Goal: Task Accomplishment & Management: Manage account settings

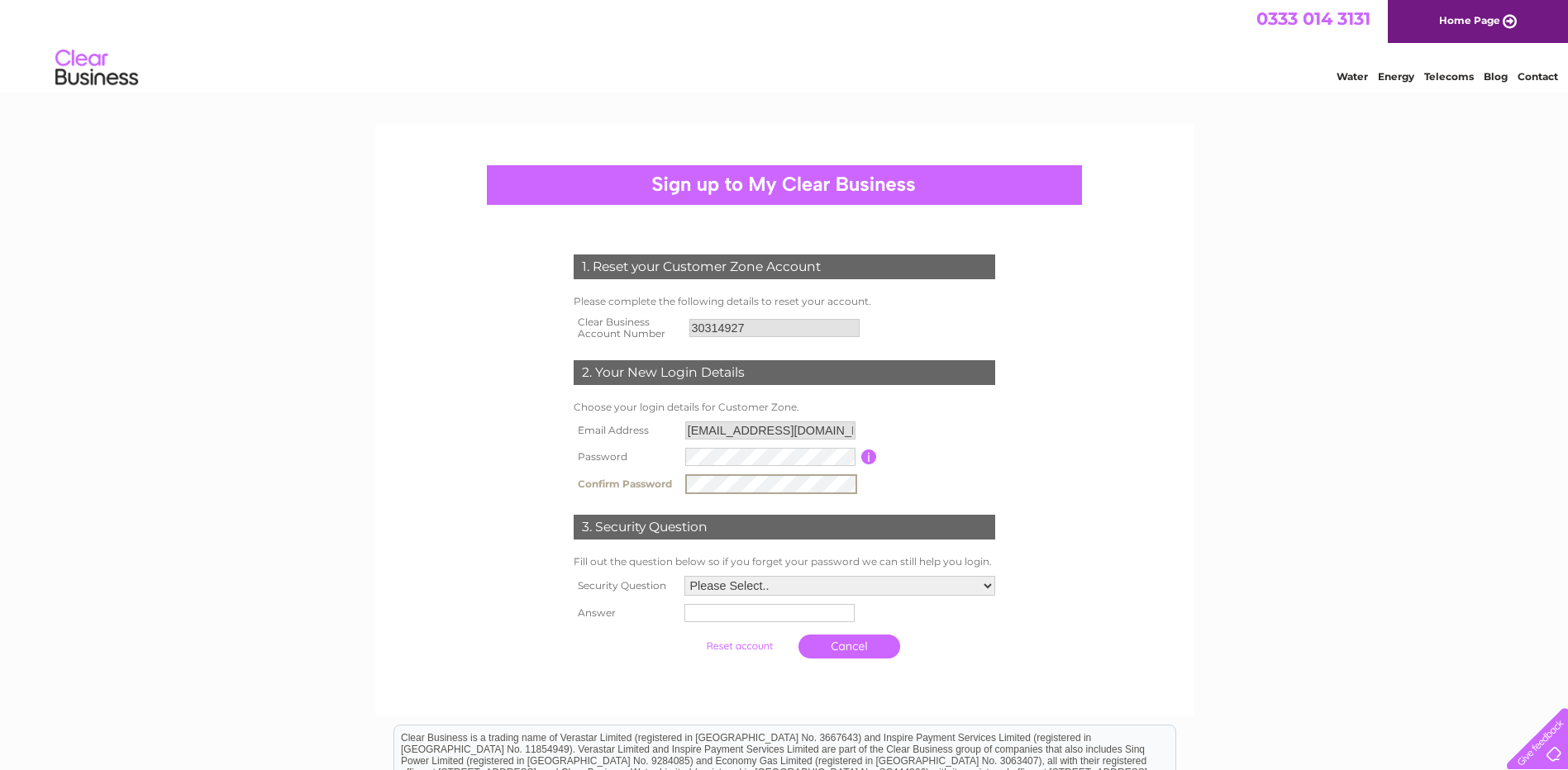
click at [657, 473] on tr "Confirm Password" at bounding box center [784, 484] width 429 height 28
click at [1127, 318] on form "1. Reset your Customer Zone Account Please complete the following details to re…" at bounding box center [784, 461] width 787 height 479
click at [987, 581] on select "Please Select.. In what town or city was your first job? In what town or city d…" at bounding box center [839, 583] width 311 height 20
select select "1"
click at [683, 575] on select "Please Select.. In what town or city was your first job? In what town or city d…" at bounding box center [839, 584] width 313 height 21
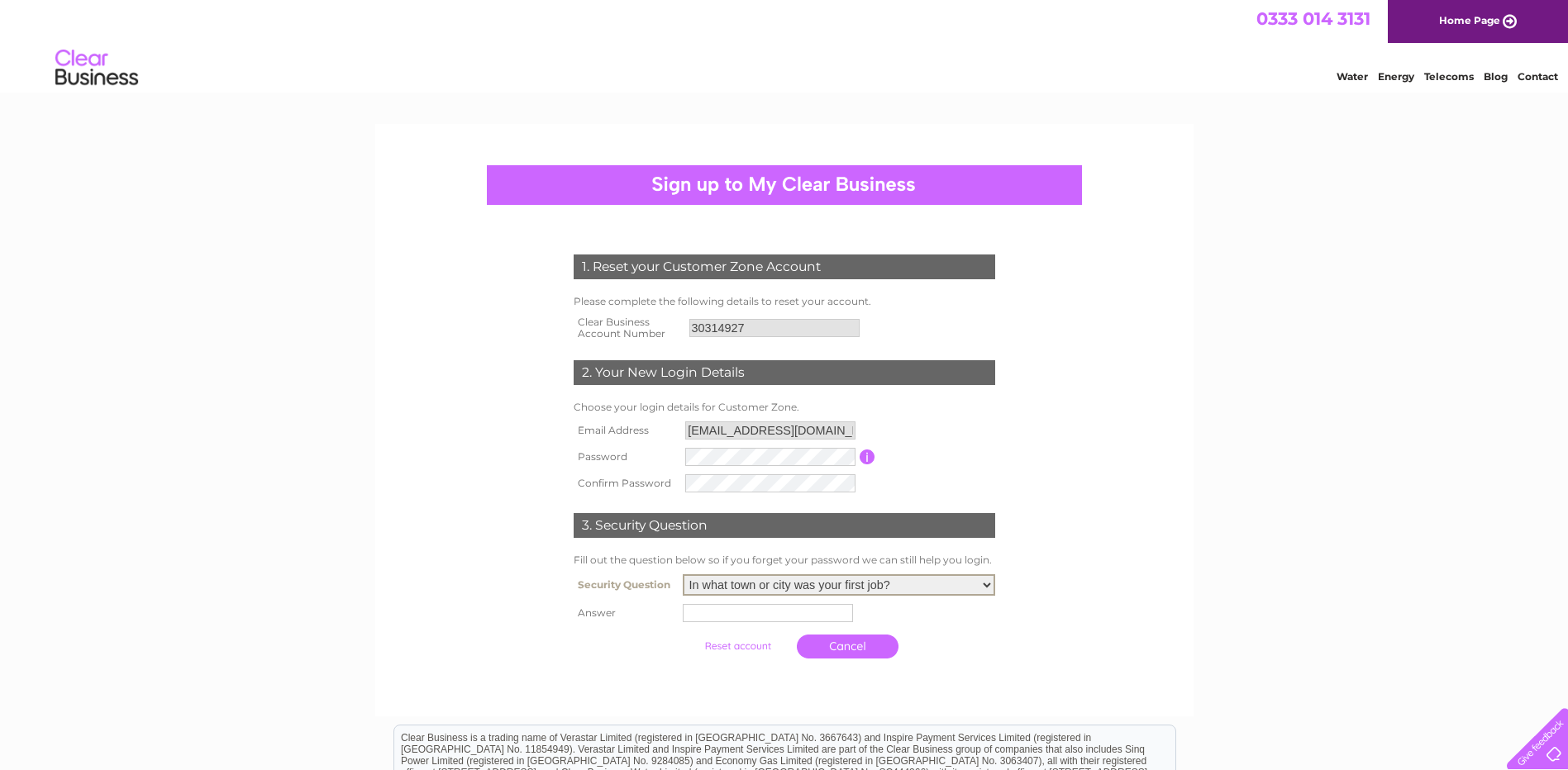
click at [734, 614] on input "text" at bounding box center [768, 612] width 170 height 18
type input "Glasgow"
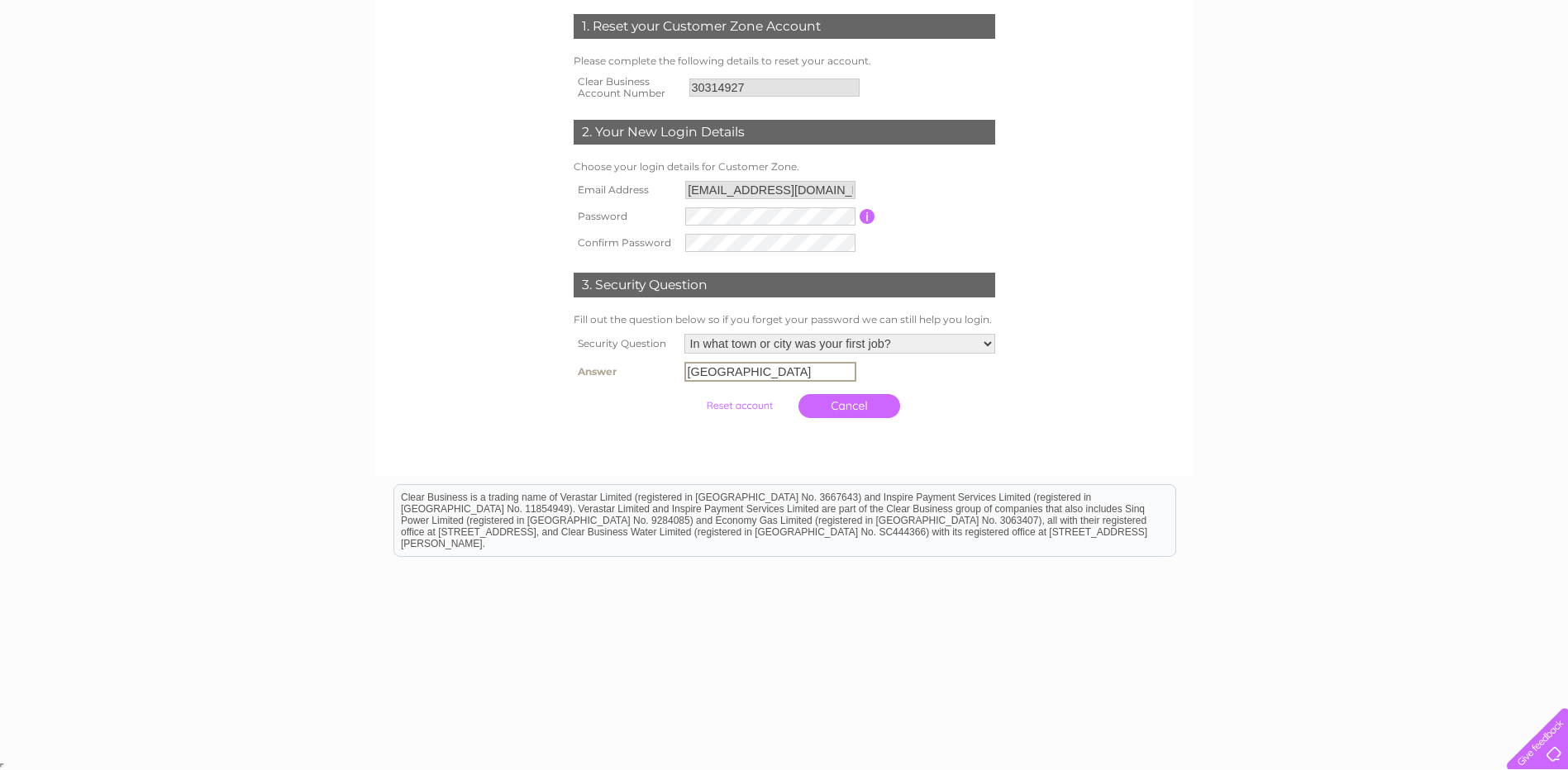
scroll to position [238, 0]
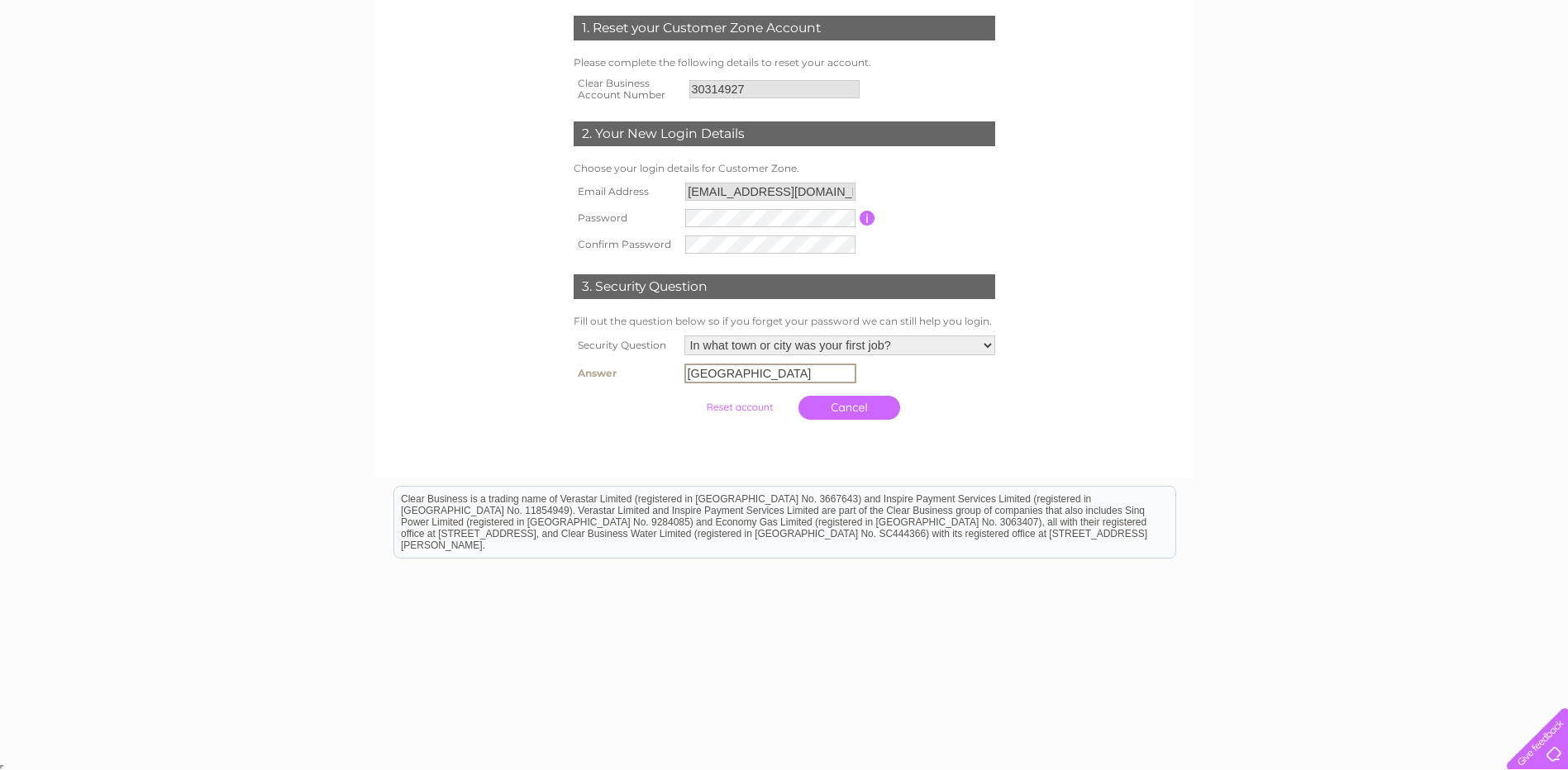
click at [877, 402] on link "Cancel" at bounding box center [849, 408] width 101 height 24
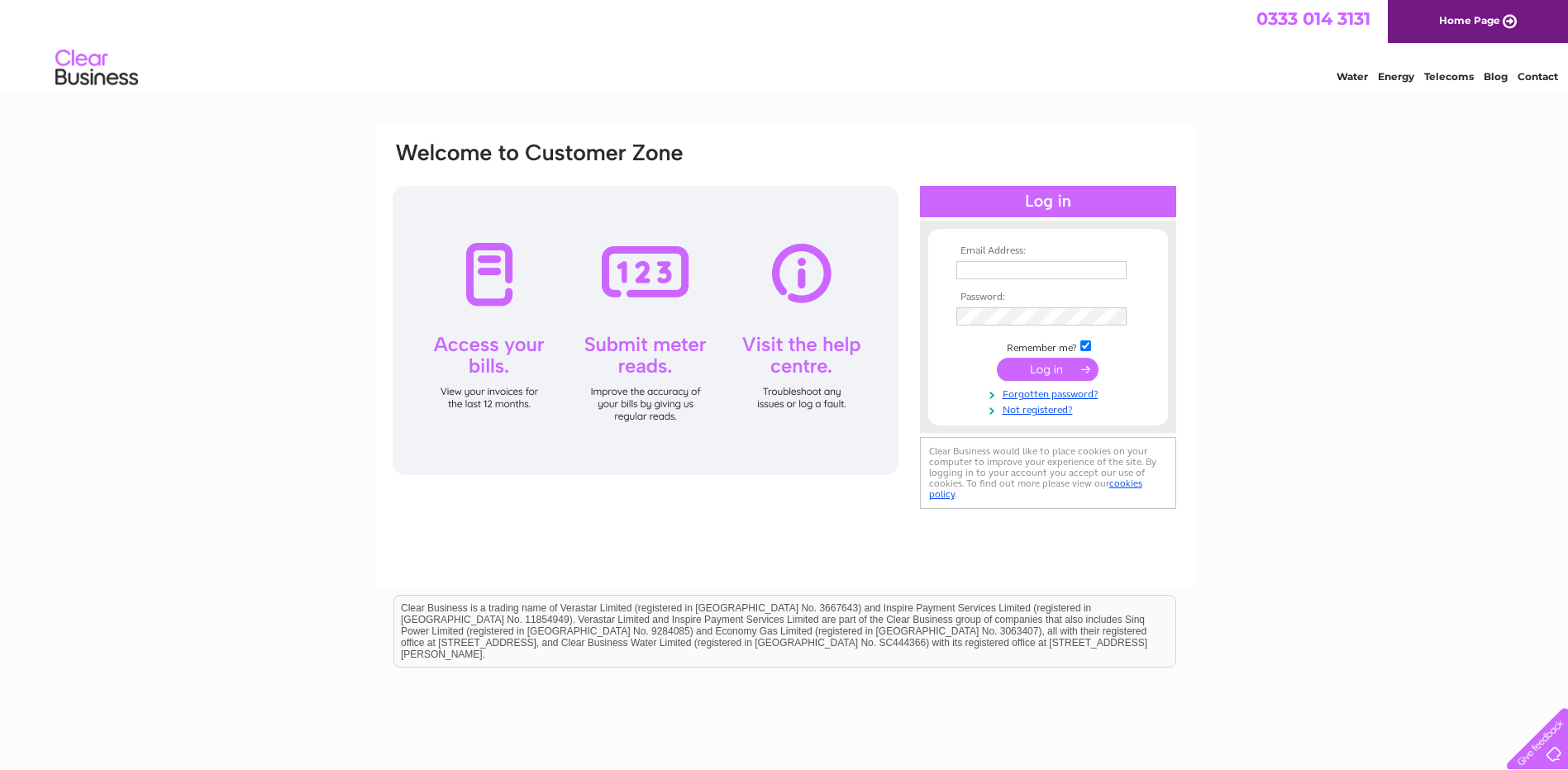
type input "[EMAIL_ADDRESS][DOMAIN_NAME]"
click at [944, 350] on form "Email Address: [EMAIL_ADDRESS][DOMAIN_NAME] Password:" at bounding box center [1047, 331] width 239 height 173
click at [1042, 366] on input "submit" at bounding box center [1047, 369] width 101 height 23
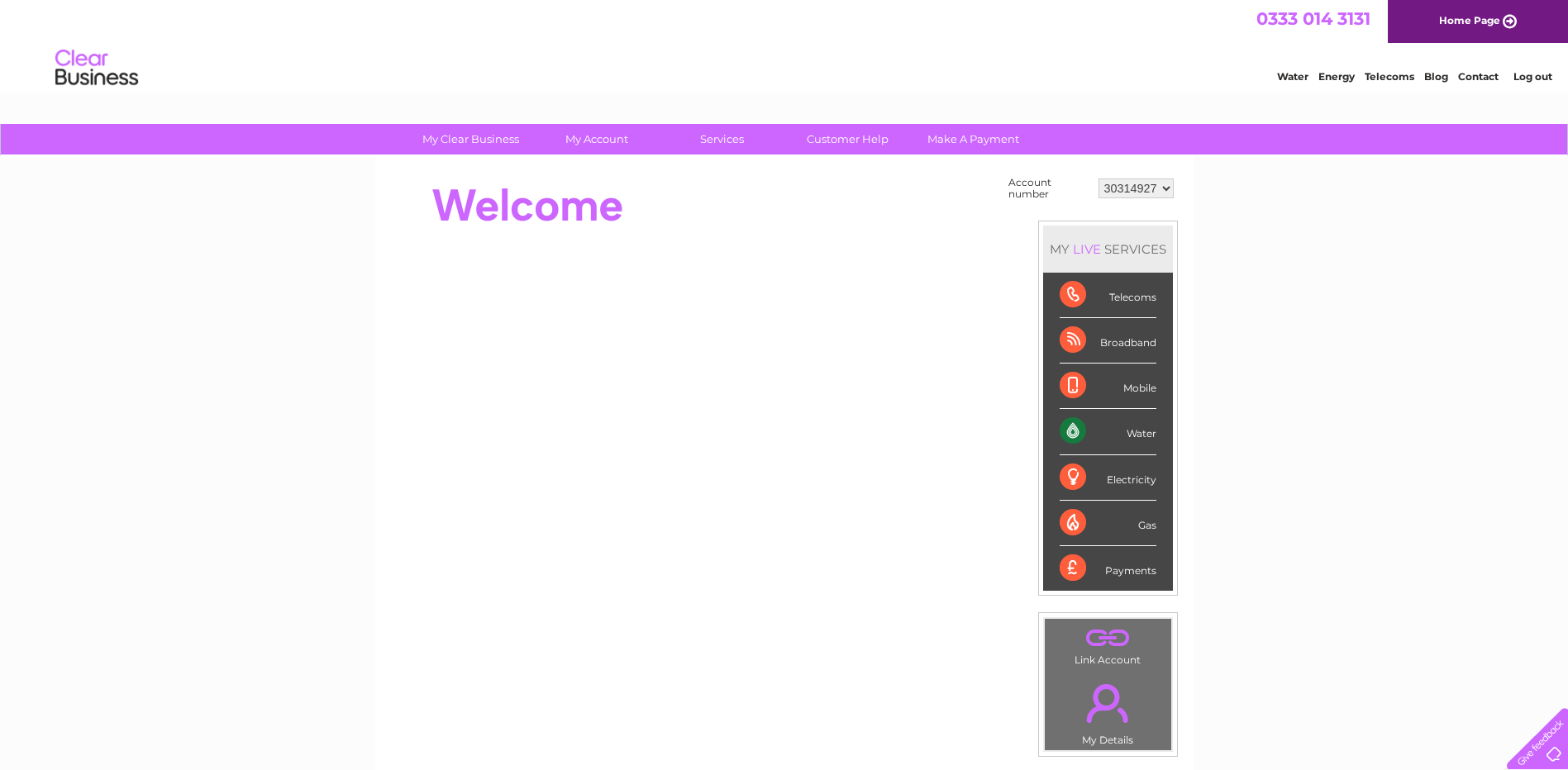
click at [1168, 186] on select "30314927" at bounding box center [1136, 188] width 75 height 20
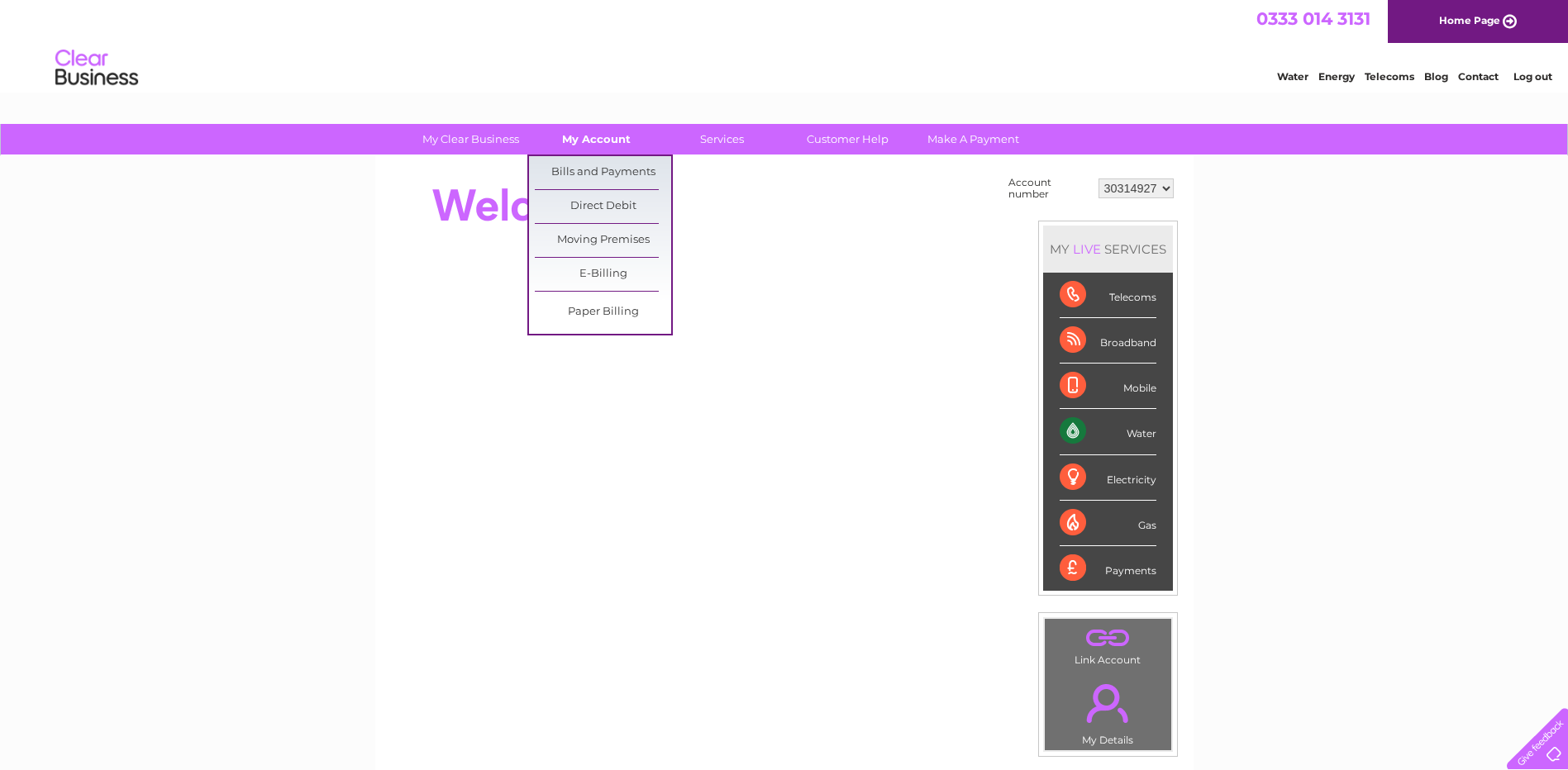
click at [583, 137] on link "My Account" at bounding box center [597, 139] width 136 height 31
click at [583, 168] on link "Bills and Payments" at bounding box center [603, 172] width 136 height 33
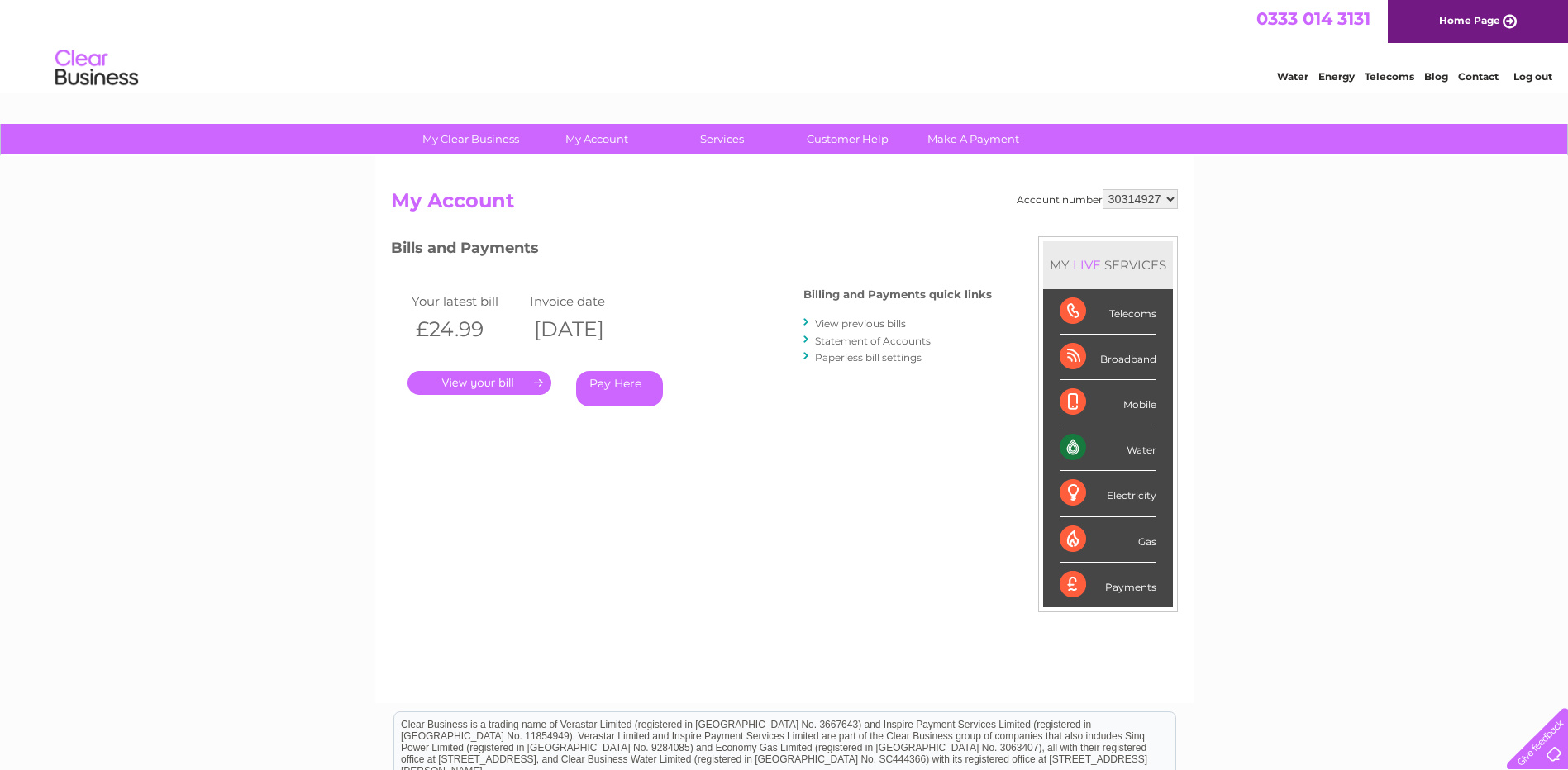
click at [483, 386] on link "." at bounding box center [479, 383] width 144 height 24
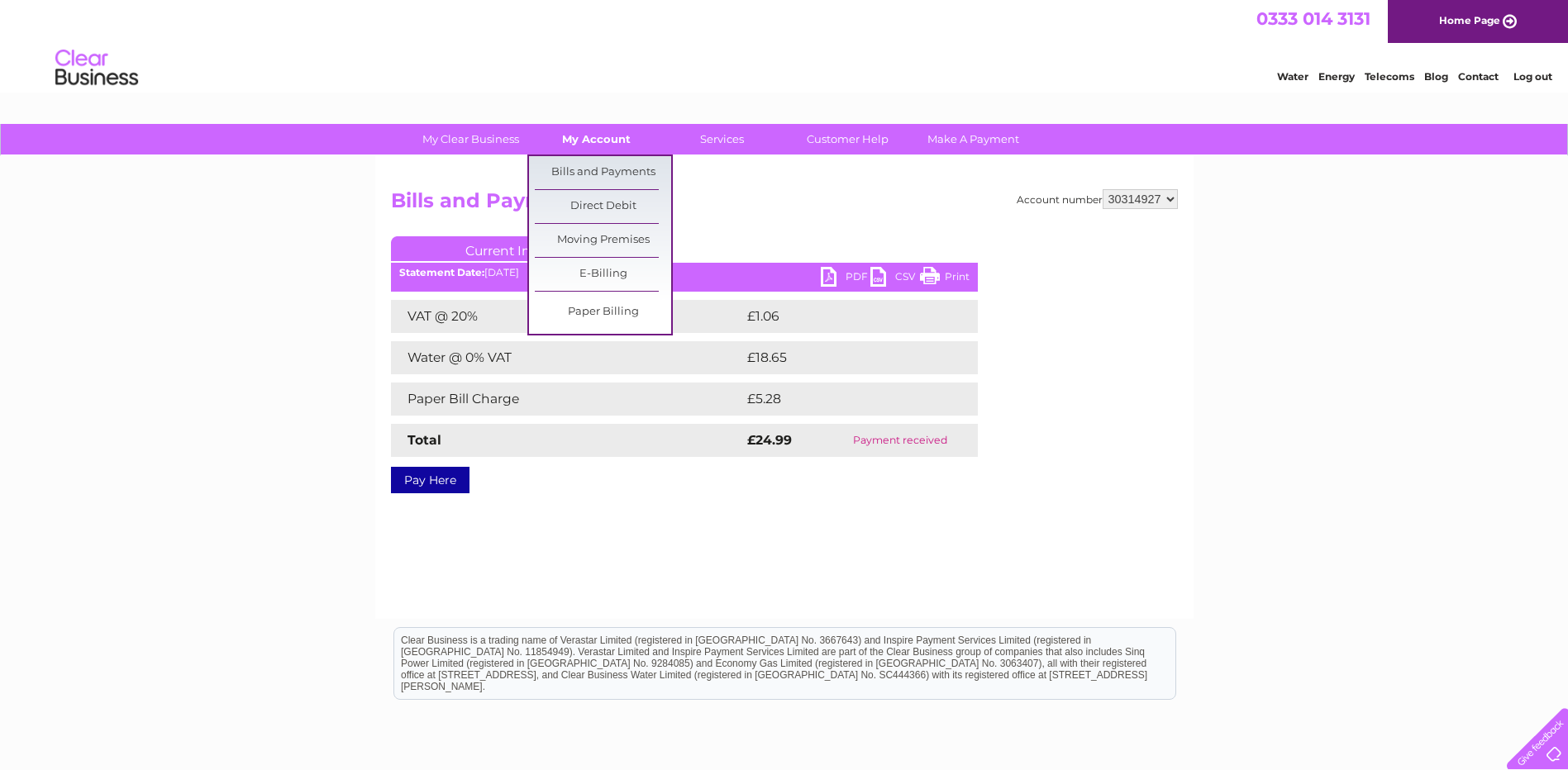
click at [581, 139] on link "My Account" at bounding box center [597, 139] width 136 height 31
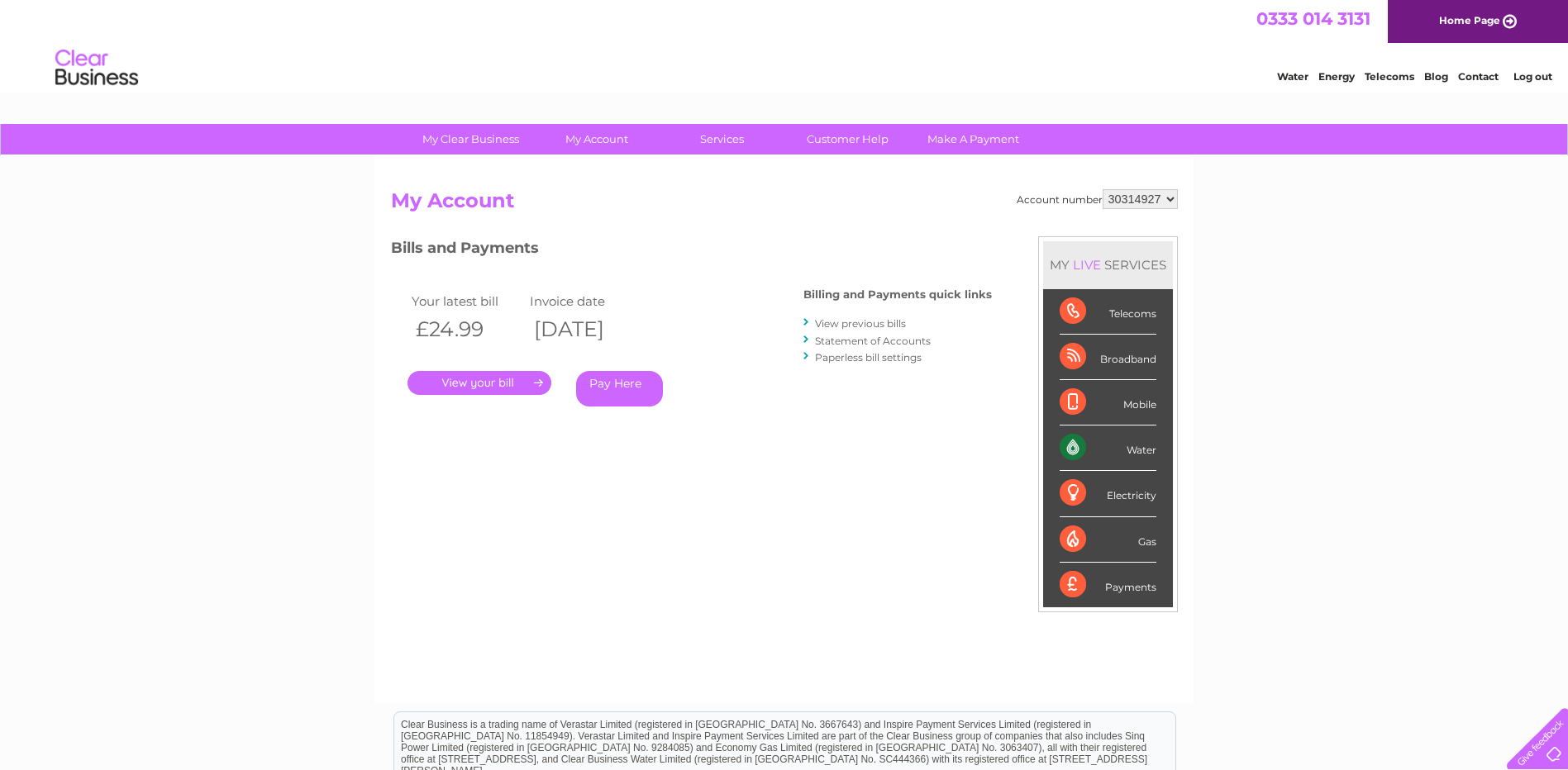
click at [1535, 74] on link "Log out" at bounding box center [1533, 76] width 39 height 13
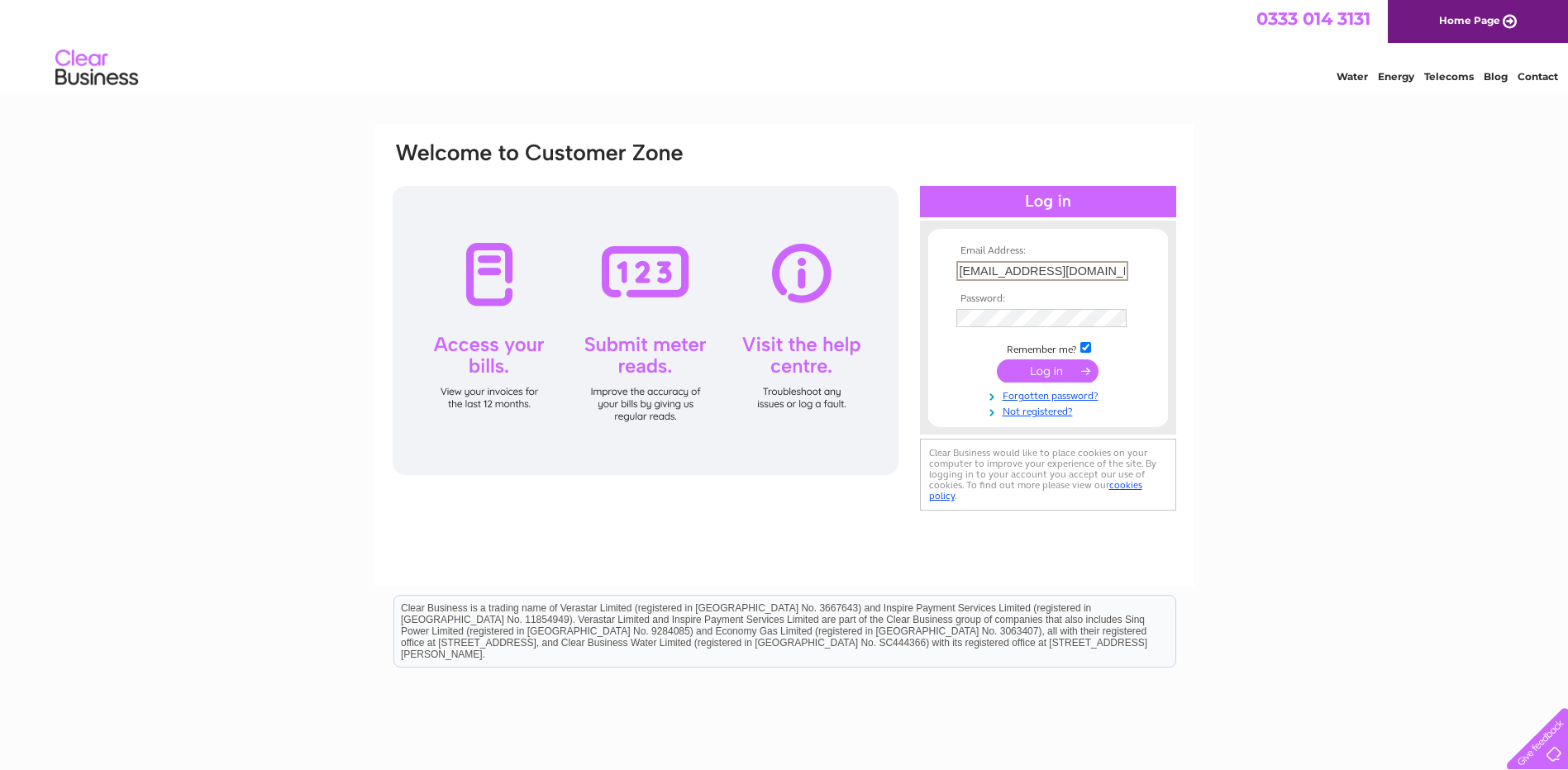
drag, startPoint x: 977, startPoint y: 267, endPoint x: 937, endPoint y: 267, distance: 40.0
click at [937, 267] on form "Email Address: info@mccannelectrical.co.uk Password:" at bounding box center [1047, 331] width 239 height 173
type input "azania.aitken@mccannelectrical.co.uk"
click at [1052, 365] on input "submit" at bounding box center [1047, 369] width 101 height 23
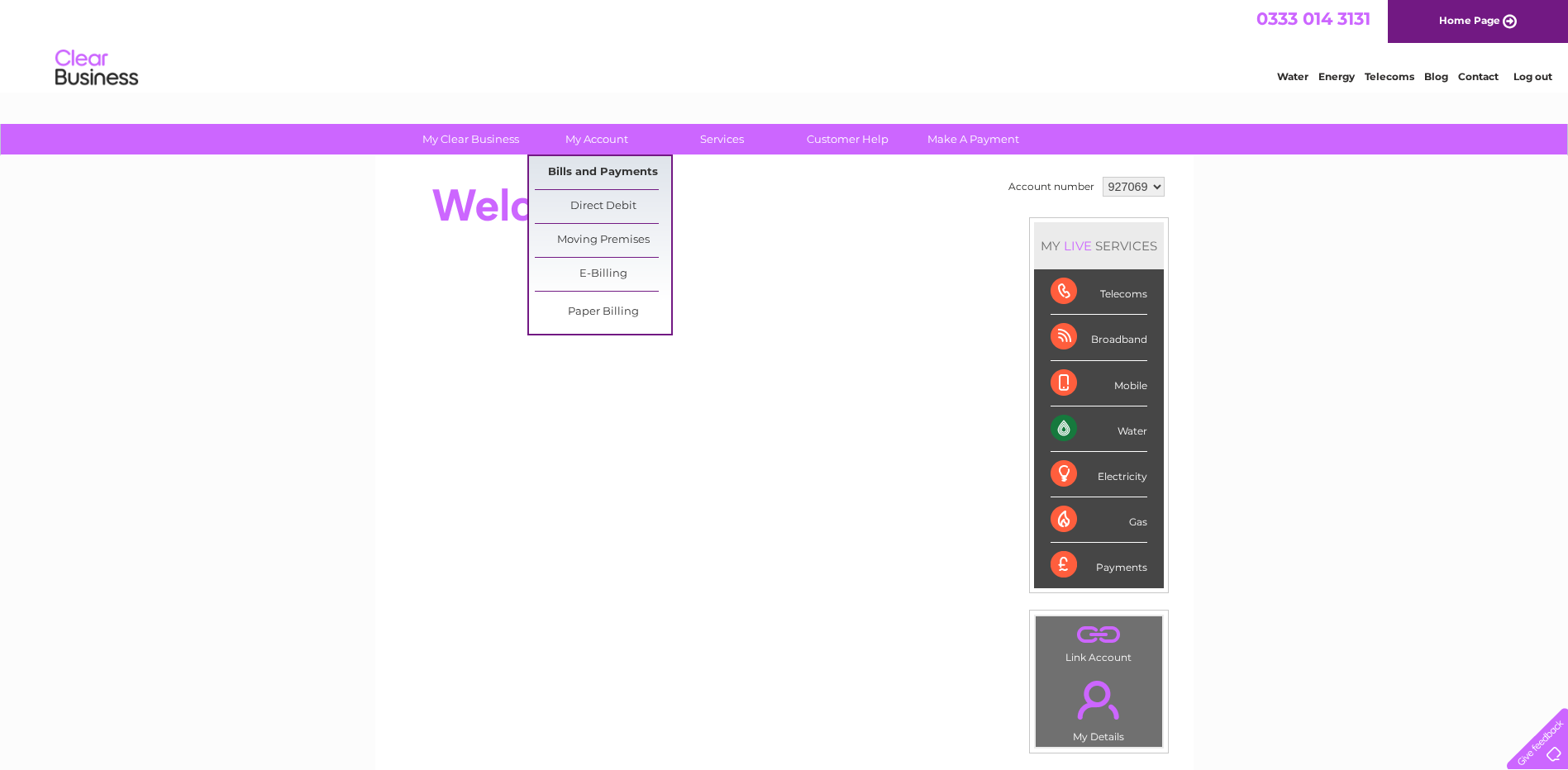
click at [599, 168] on link "Bills and Payments" at bounding box center [603, 172] width 136 height 33
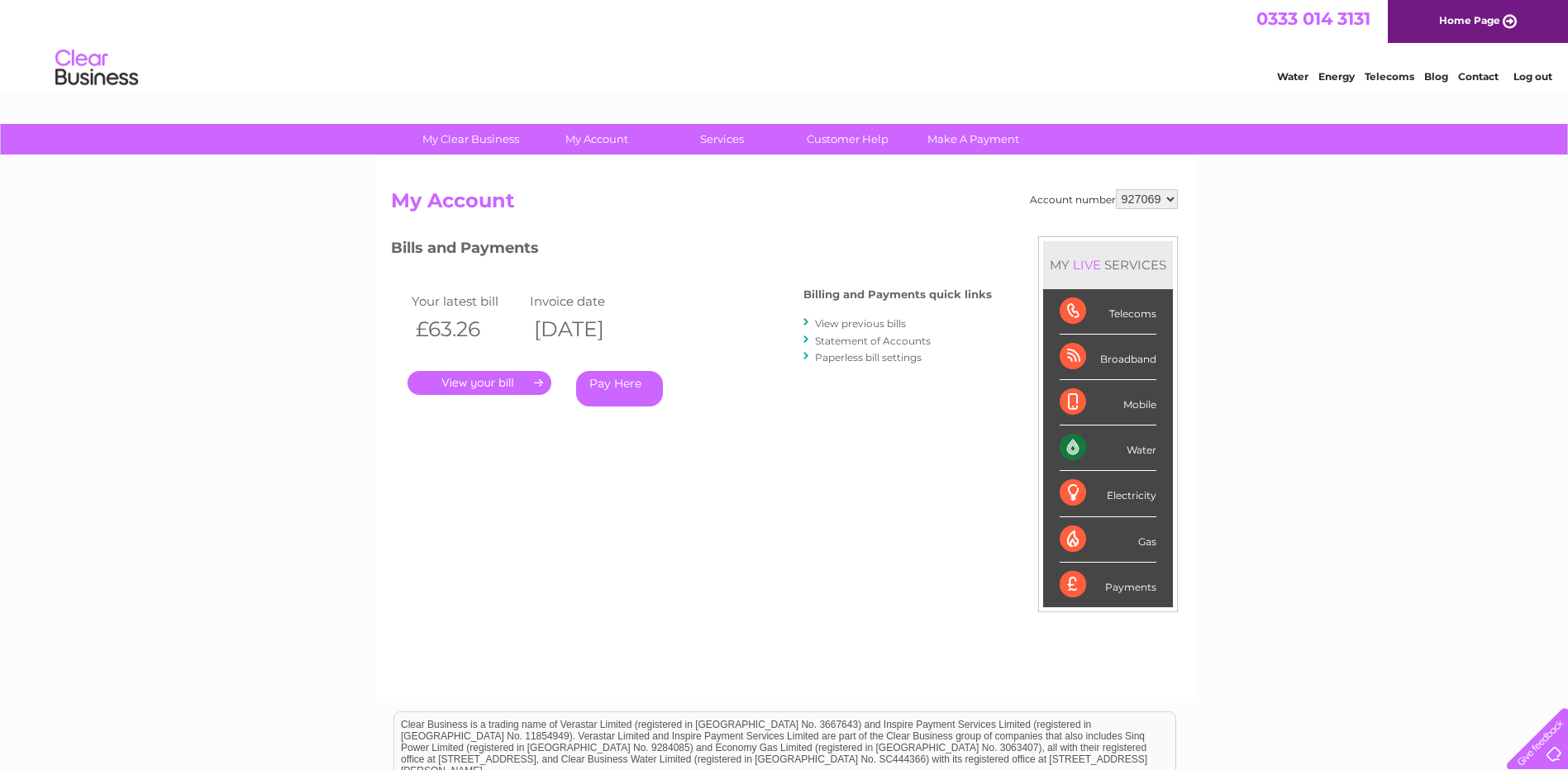
click at [1531, 72] on link "Log out" at bounding box center [1533, 76] width 39 height 13
